Goal: Task Accomplishment & Management: Manage account settings

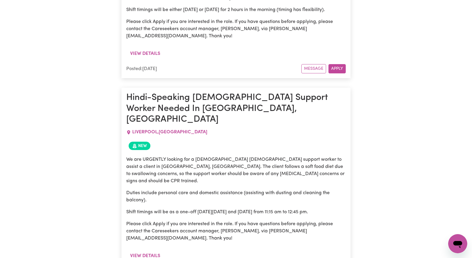
scroll to position [2998, 0]
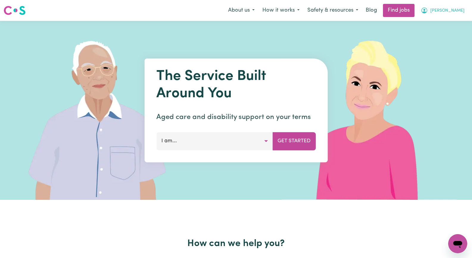
click at [456, 9] on span "[PERSON_NAME]" at bounding box center [447, 10] width 34 height 7
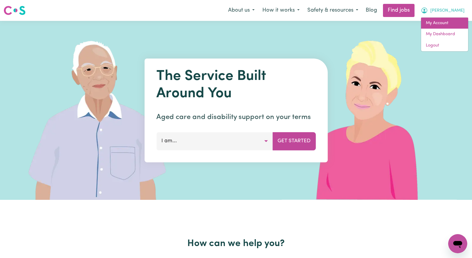
click at [456, 22] on link "My Account" at bounding box center [444, 23] width 47 height 11
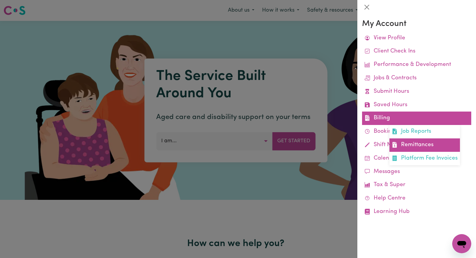
click at [423, 145] on link "Remittances" at bounding box center [425, 144] width 71 height 13
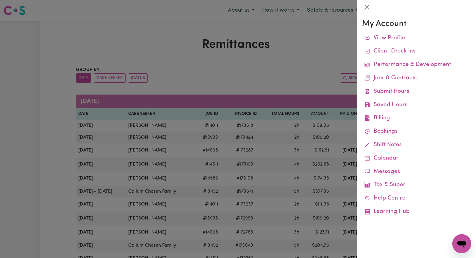
click at [118, 30] on div at bounding box center [238, 129] width 476 height 258
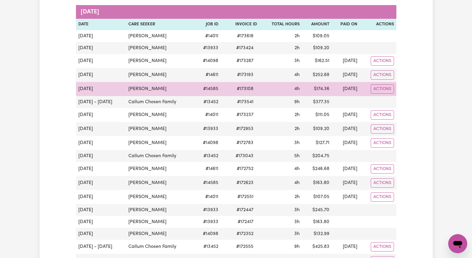
scroll to position [179, 0]
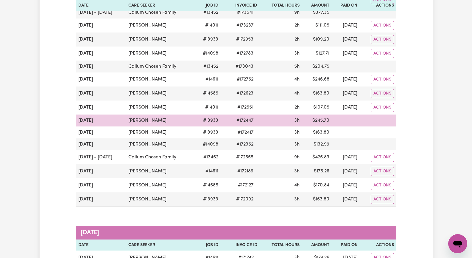
click at [250, 121] on td "# 172447" at bounding box center [240, 120] width 39 height 12
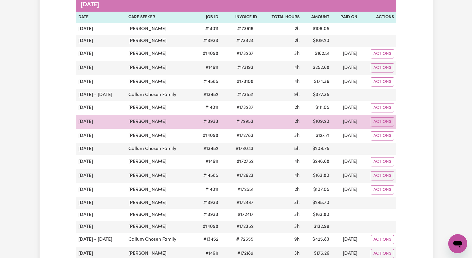
scroll to position [89, 0]
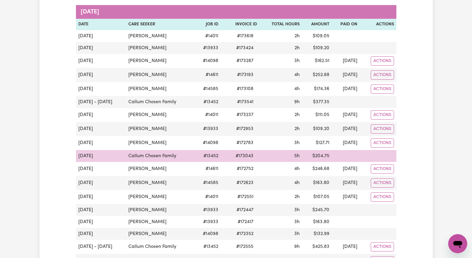
click at [259, 159] on td "5h" at bounding box center [280, 156] width 43 height 12
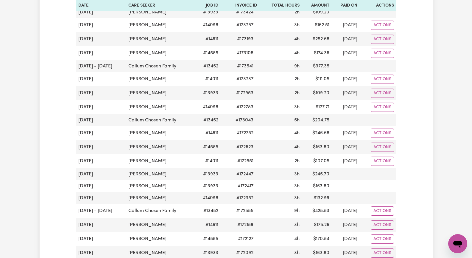
scroll to position [208, 0]
